Goal: Transaction & Acquisition: Purchase product/service

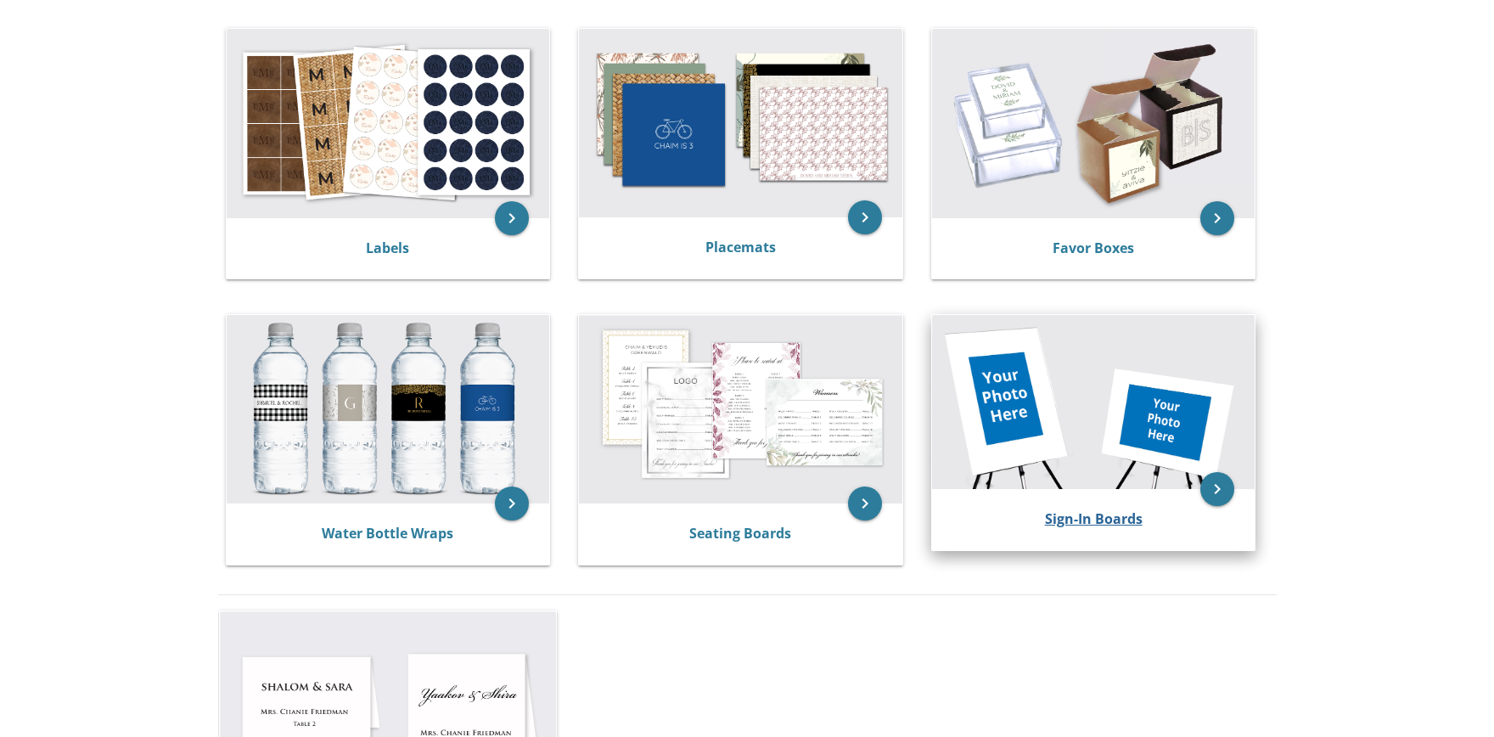
scroll to position [705, 0]
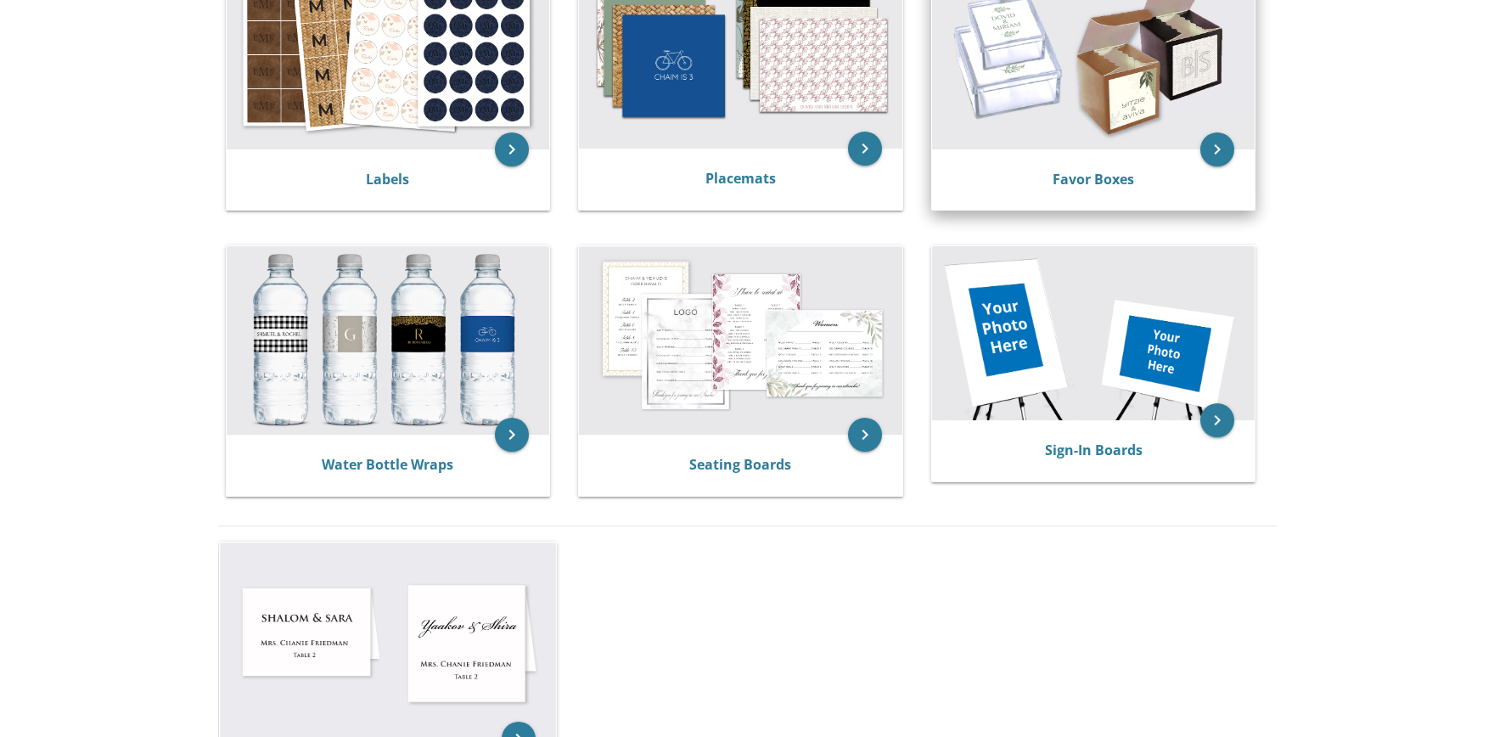
click at [1146, 90] on img at bounding box center [1093, 54] width 323 height 188
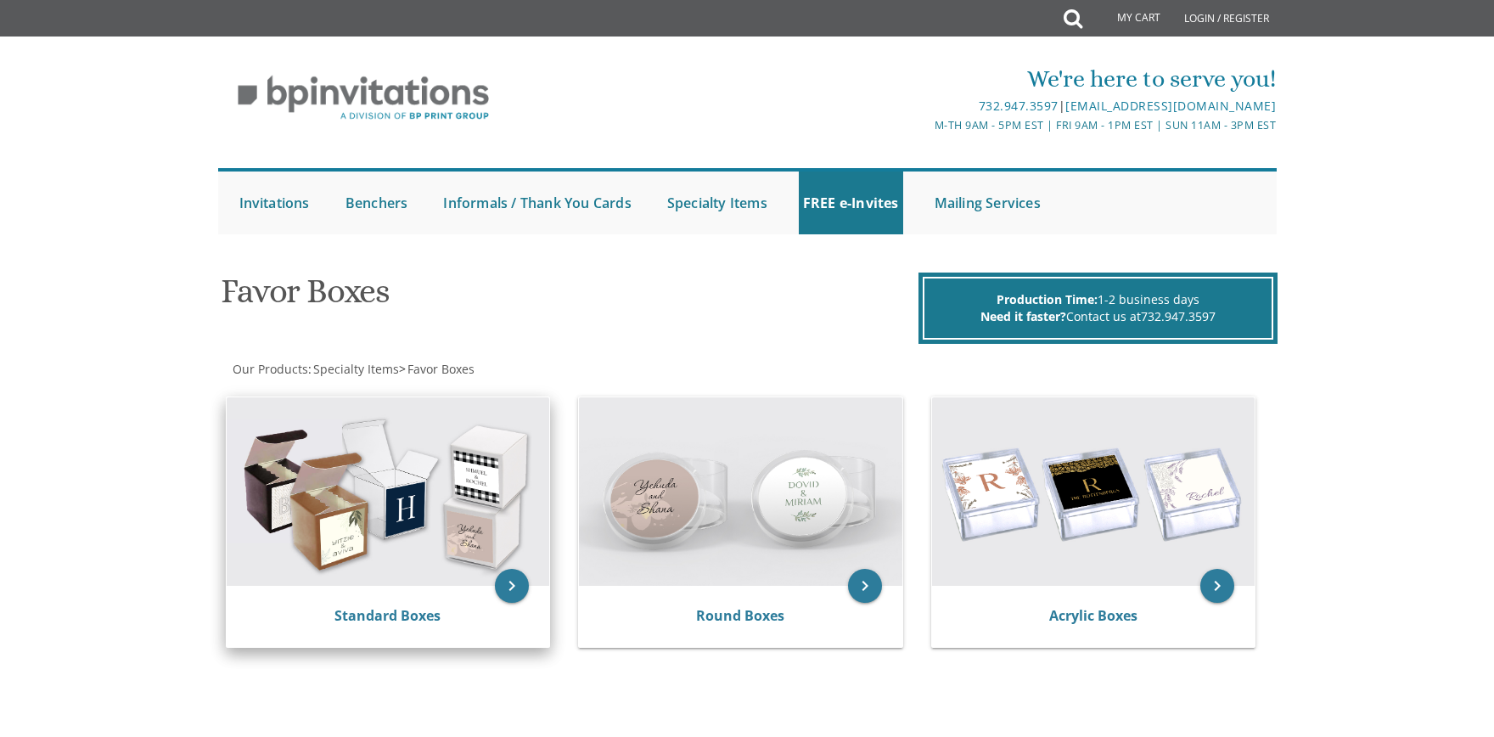
click at [381, 477] on img at bounding box center [388, 491] width 323 height 188
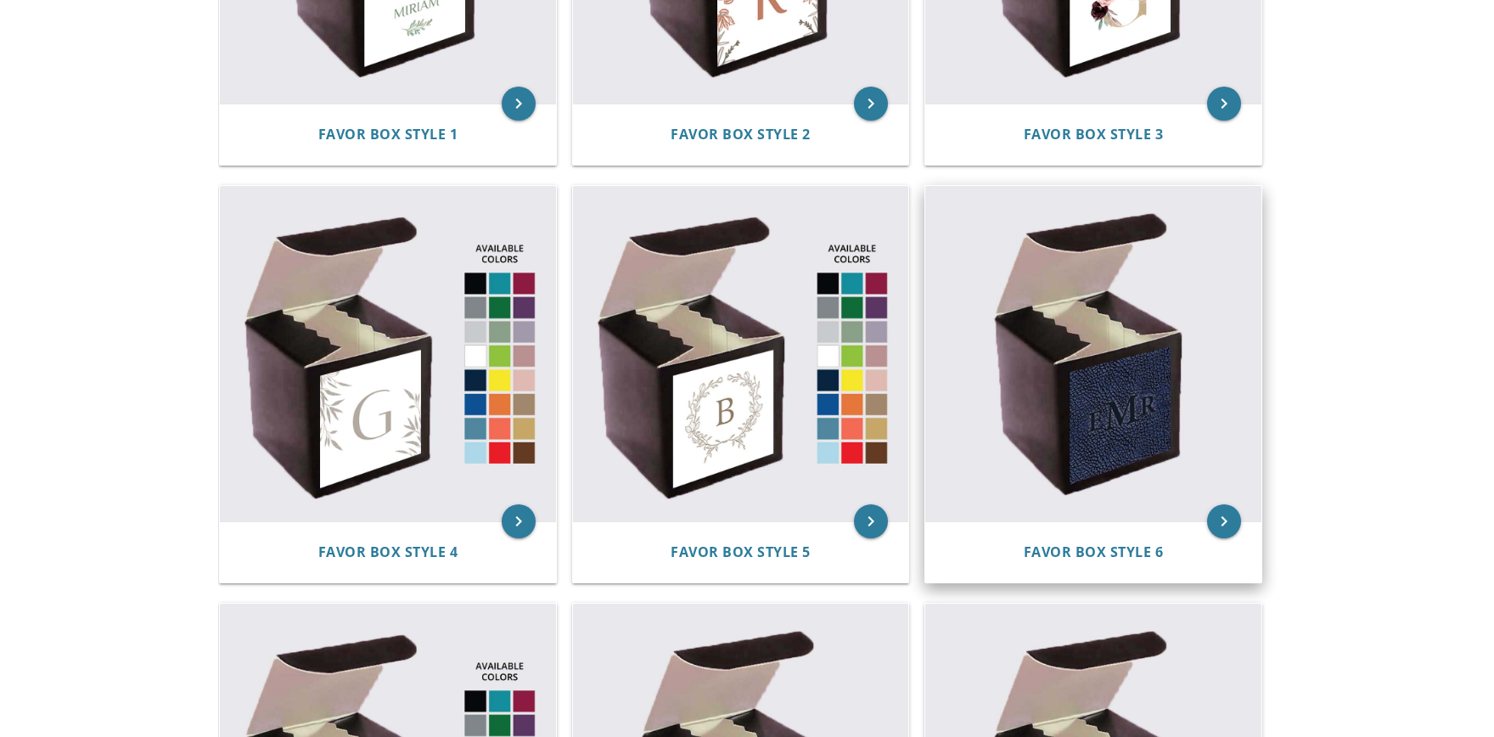
scroll to position [705, 0]
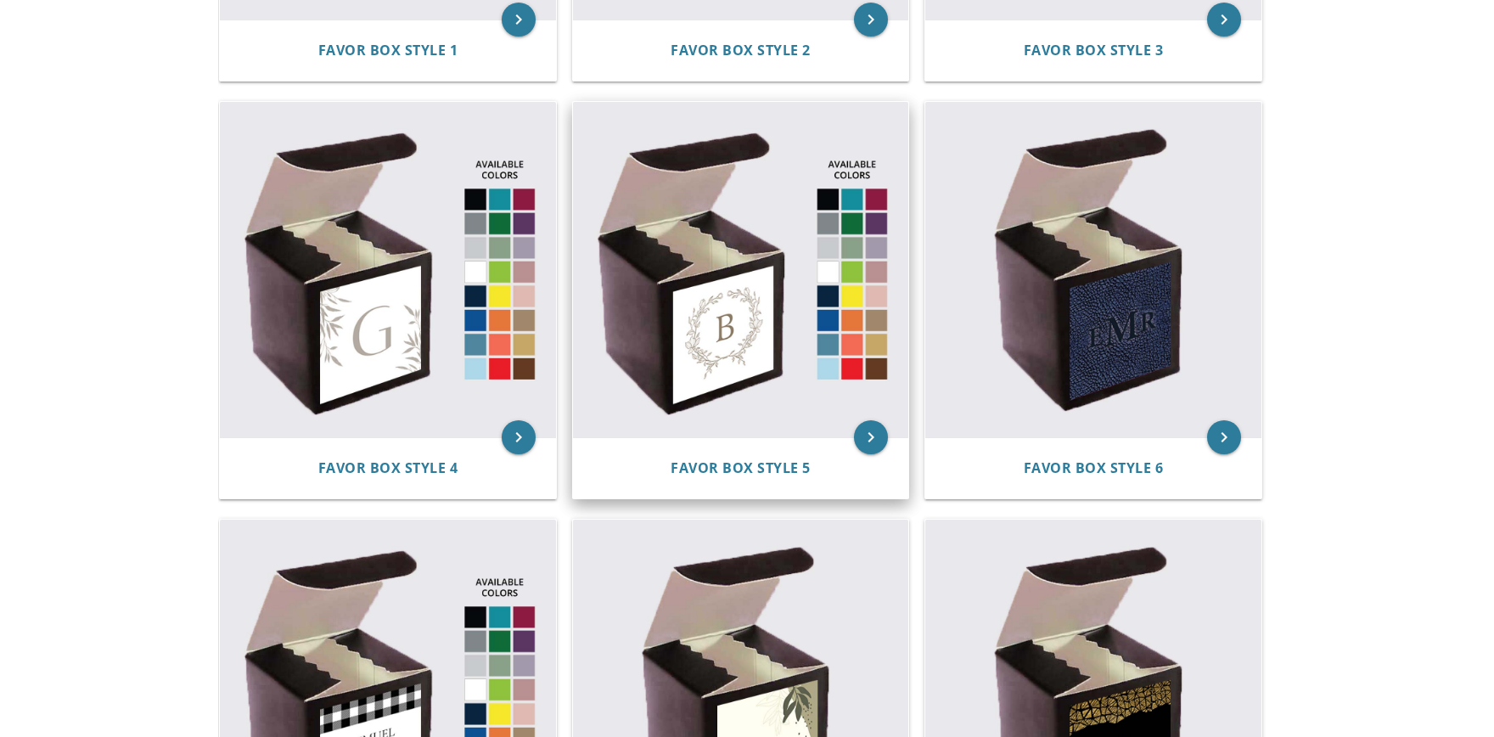
click at [814, 289] on img at bounding box center [741, 270] width 336 height 336
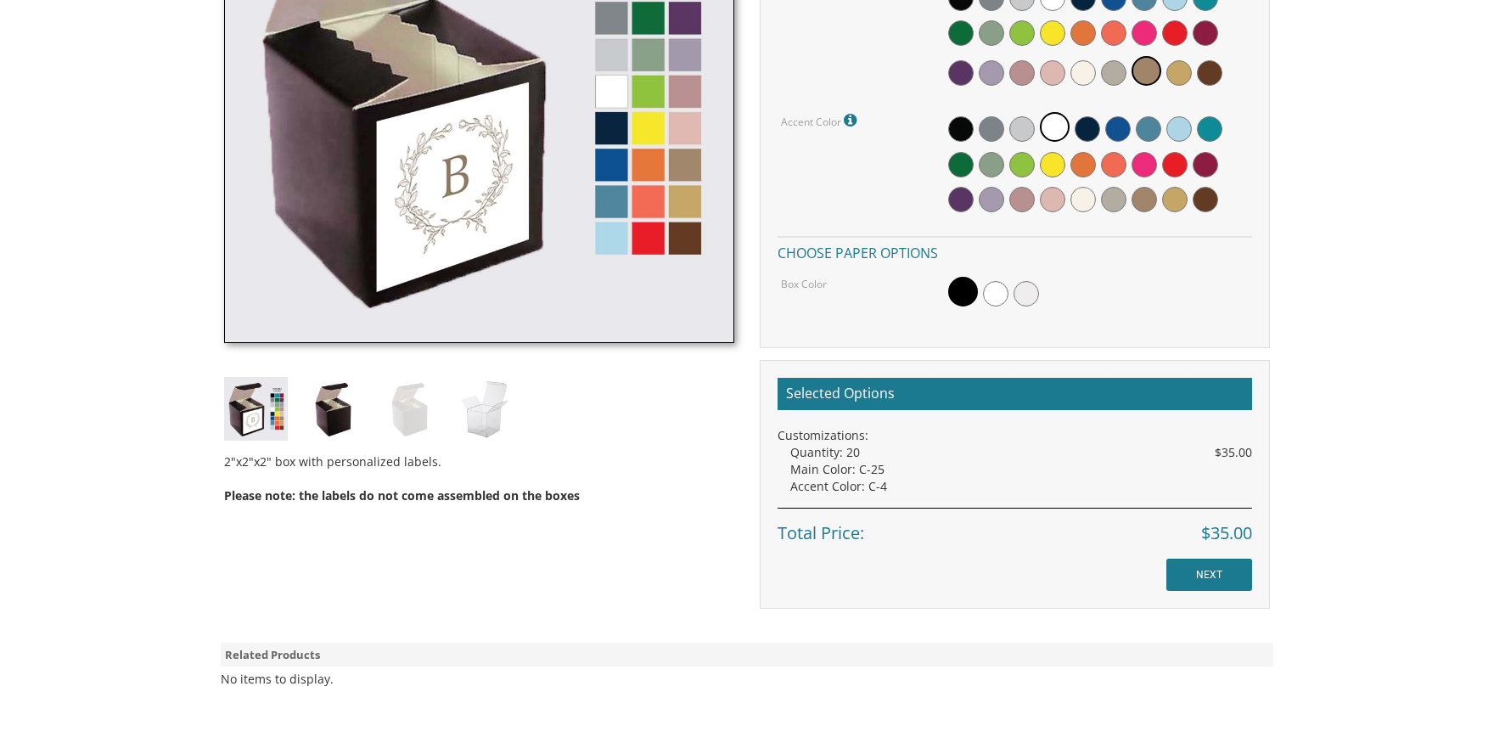
scroll to position [705, 0]
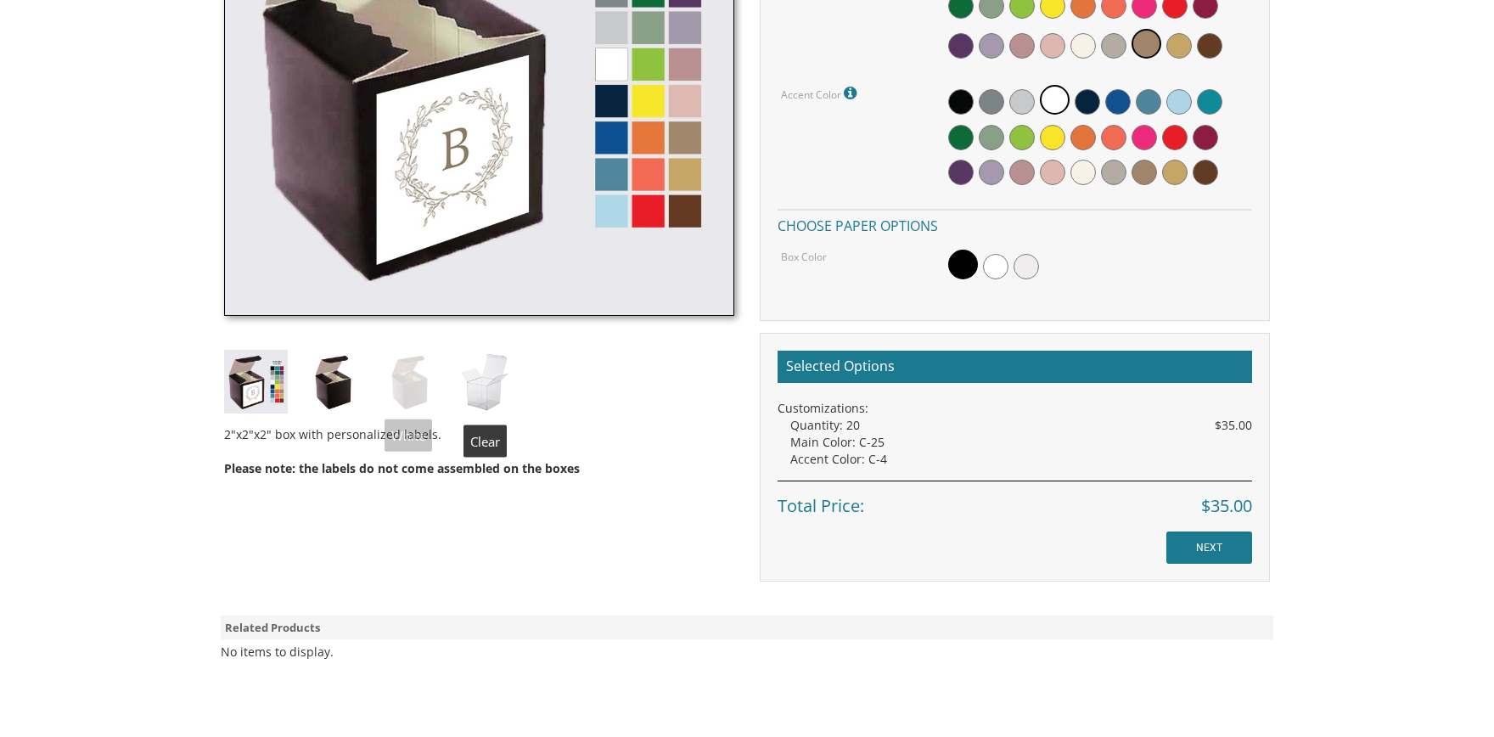
click at [475, 381] on img at bounding box center [485, 382] width 64 height 64
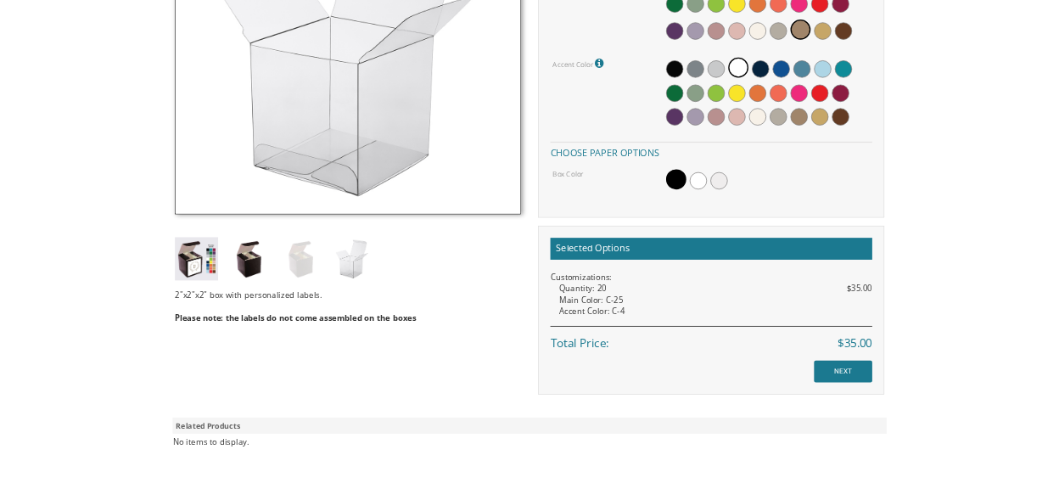
scroll to position [0, 0]
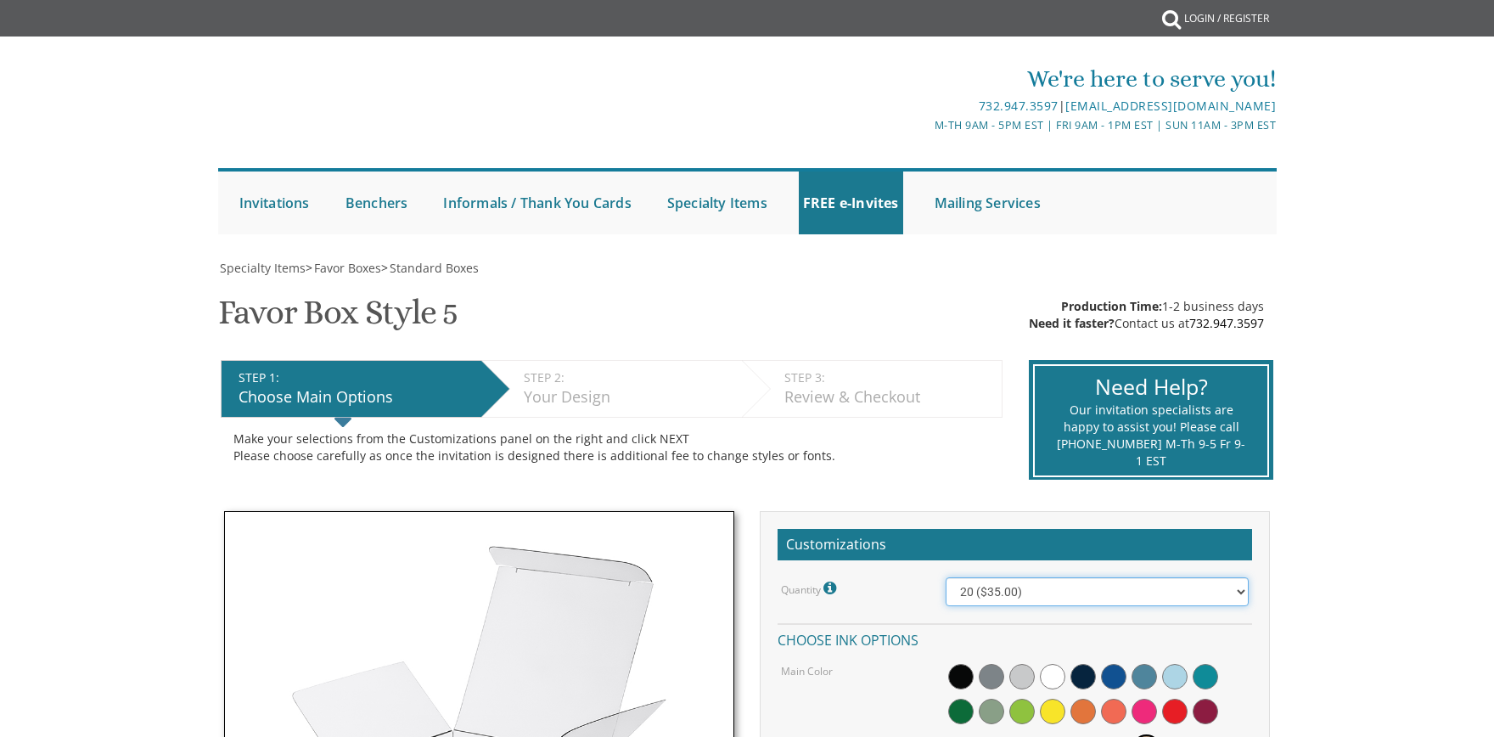
click at [945, 577] on select "20 ($35.00) 40 ($53.00) 60 ($65.00) 80 ($75.00) 100 ($85.00)" at bounding box center [1097, 591] width 304 height 29
select select "40"
click option "40 ($53.00)" at bounding box center [0, 0] width 0 height 0
